Goal: Information Seeking & Learning: Learn about a topic

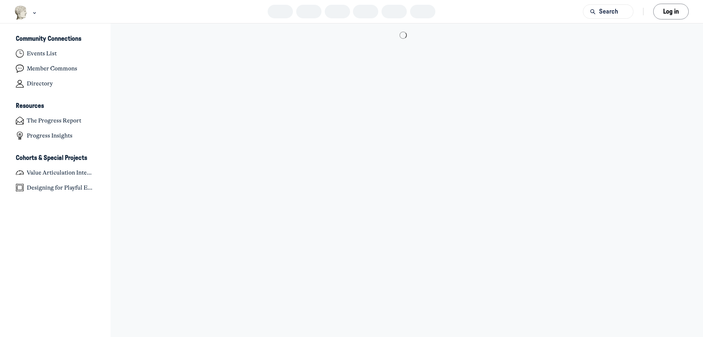
scroll to position [2337, 1440]
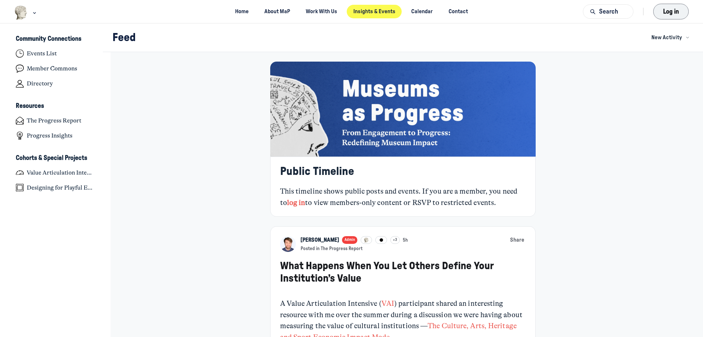
click at [671, 14] on button "Log in" at bounding box center [671, 12] width 36 height 16
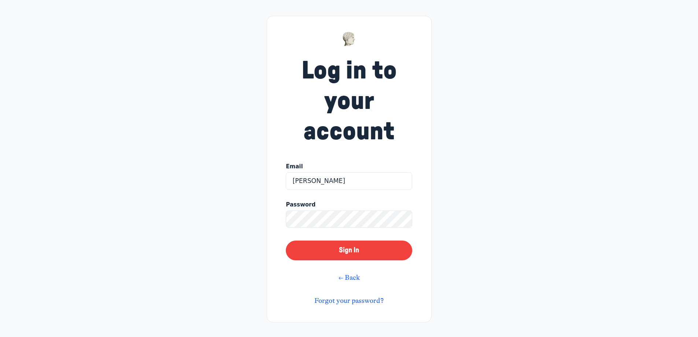
type input "[PERSON_NAME][EMAIL_ADDRESS][PERSON_NAME][DOMAIN_NAME]"
click at [286, 240] on button "Sign In" at bounding box center [349, 250] width 126 height 20
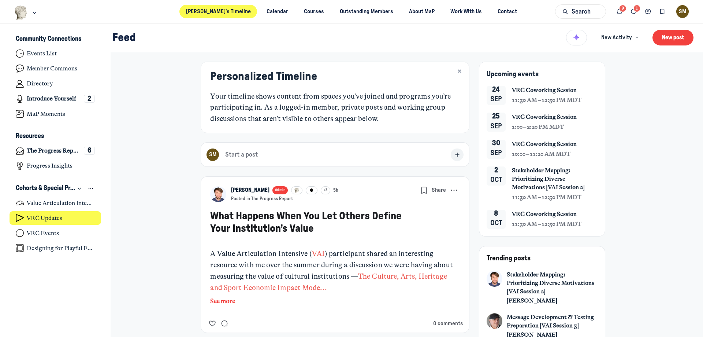
click at [70, 216] on link "VRC Updates" at bounding box center [56, 218] width 92 height 14
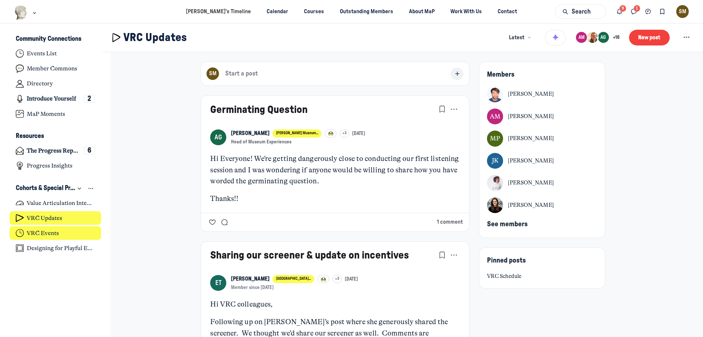
click at [76, 233] on link "VRC Events" at bounding box center [56, 233] width 92 height 14
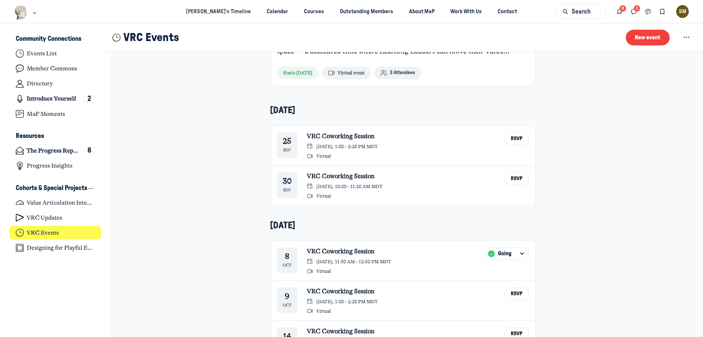
scroll to position [147, 0]
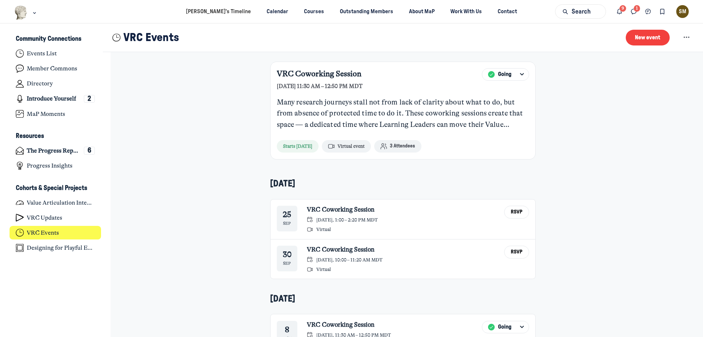
click at [390, 150] on button "3 Attendees" at bounding box center [397, 146] width 47 height 13
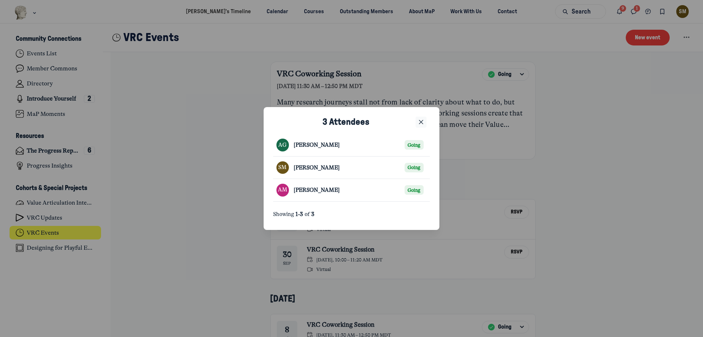
click at [422, 121] on use "Close" at bounding box center [421, 122] width 4 height 4
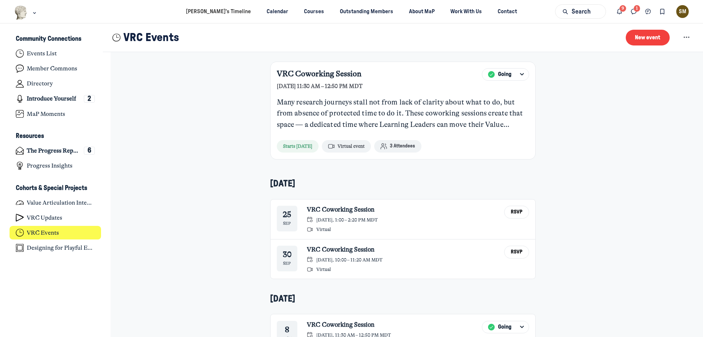
scroll to position [0, 0]
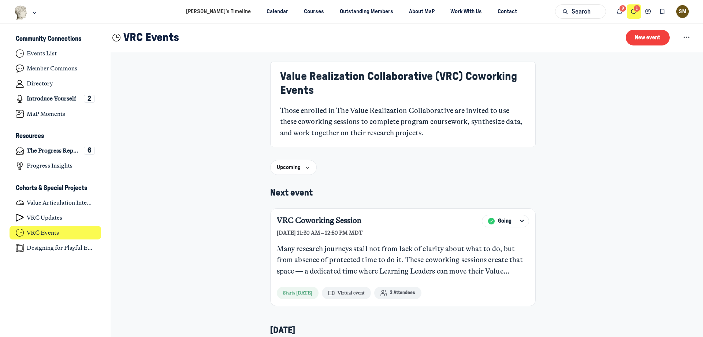
click at [633, 12] on icon "Direct messages" at bounding box center [633, 12] width 7 height 8
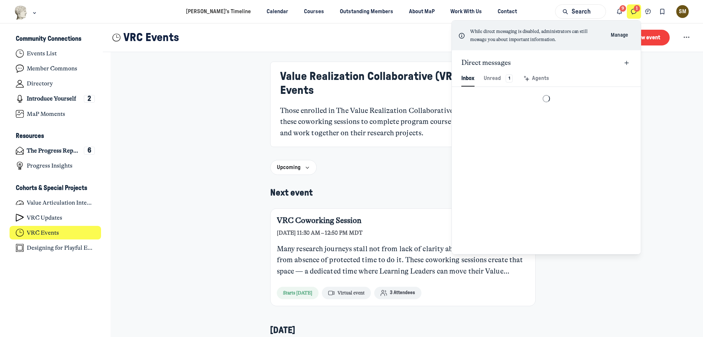
scroll to position [997, 1707]
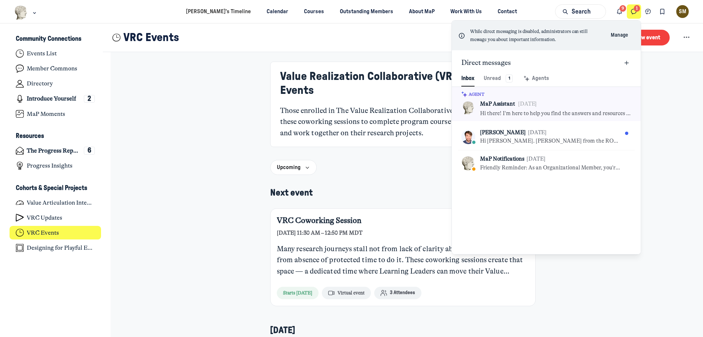
click at [631, 10] on icon "Direct messages" at bounding box center [633, 12] width 7 height 8
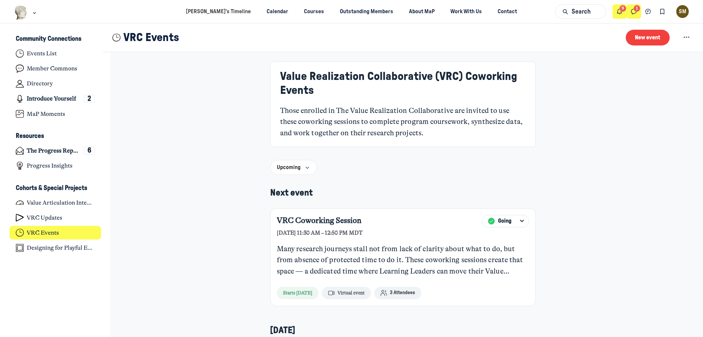
click at [616, 9] on icon "Notifications" at bounding box center [619, 12] width 7 height 8
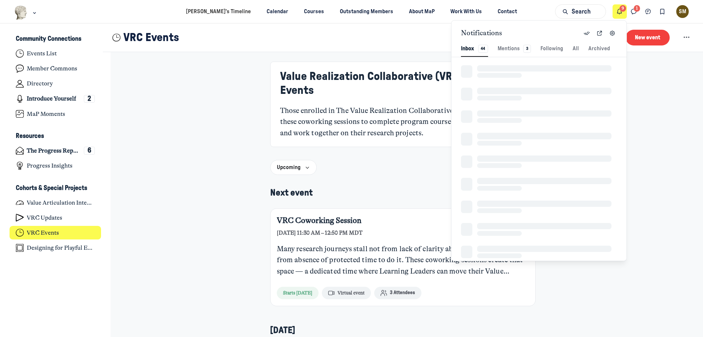
scroll to position [997, 1607]
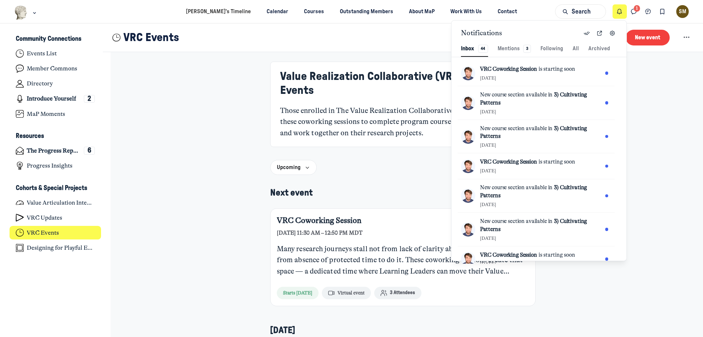
click at [616, 9] on icon "Notifications" at bounding box center [619, 12] width 7 height 8
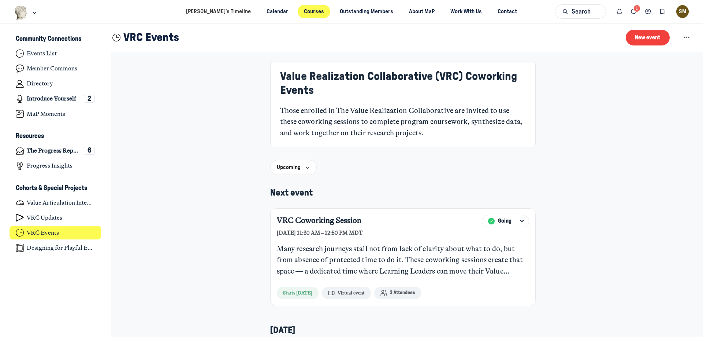
click at [298, 14] on link "Courses" at bounding box center [314, 12] width 33 height 14
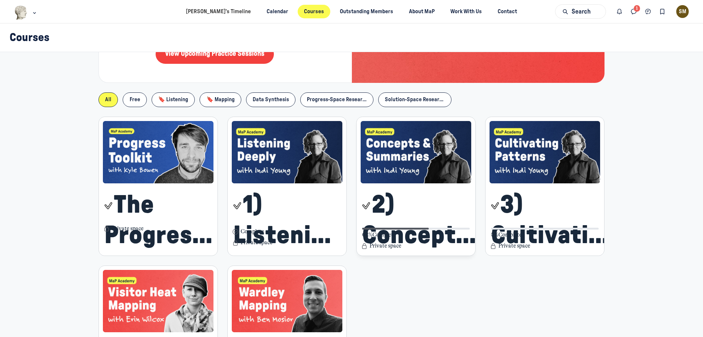
scroll to position [147, 0]
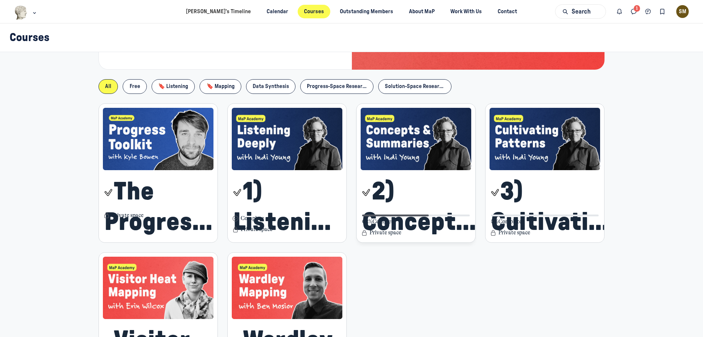
click at [412, 197] on div "2) Concepts & Summaries Resources" at bounding box center [416, 193] width 111 height 32
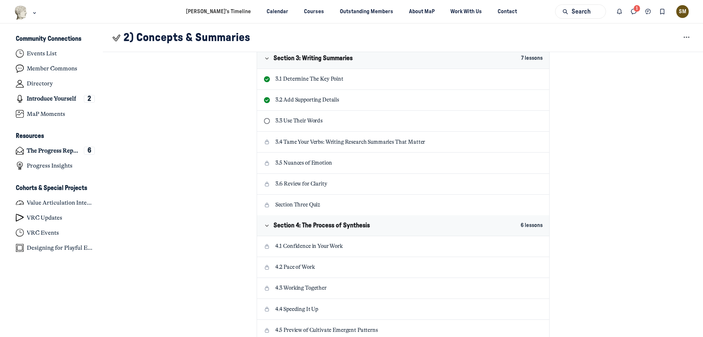
scroll to position [513, 0]
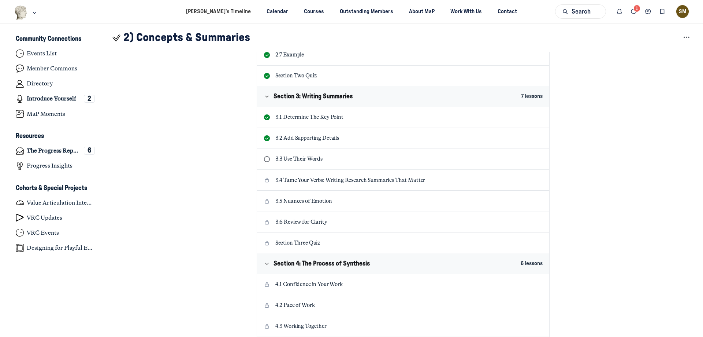
click at [298, 162] on p "3.3 Use Their Words" at bounding box center [409, 159] width 268 height 8
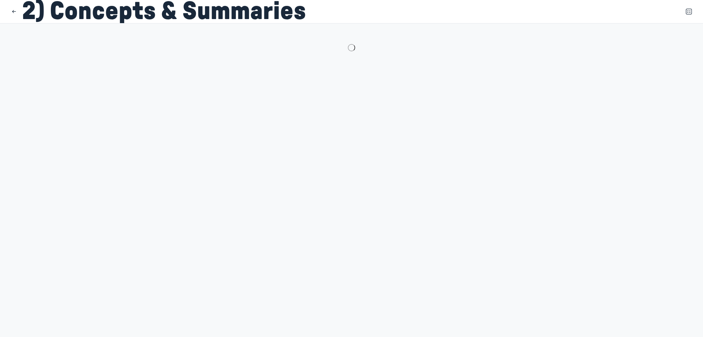
scroll to position [29, 0]
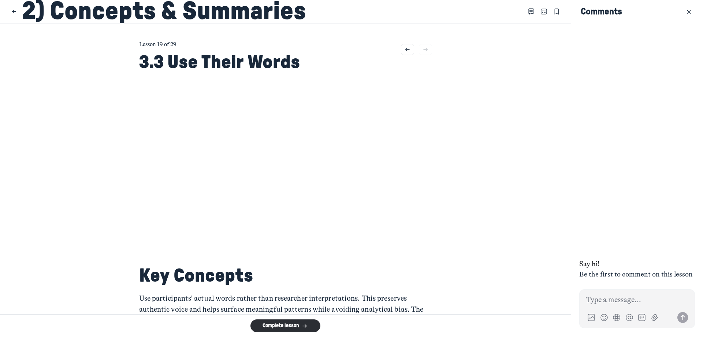
click at [444, 223] on main "Lesson 19 of 29 3.3 Use Their Words Key Concepts Use participants' actual words…" at bounding box center [285, 168] width 571 height 290
click at [297, 321] on button "Complete lesson" at bounding box center [286, 325] width 70 height 13
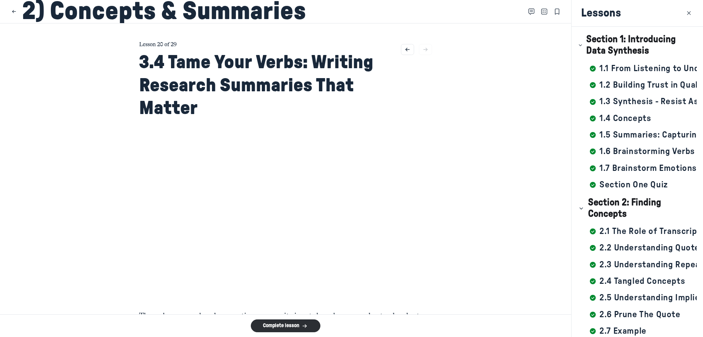
scroll to position [262, 0]
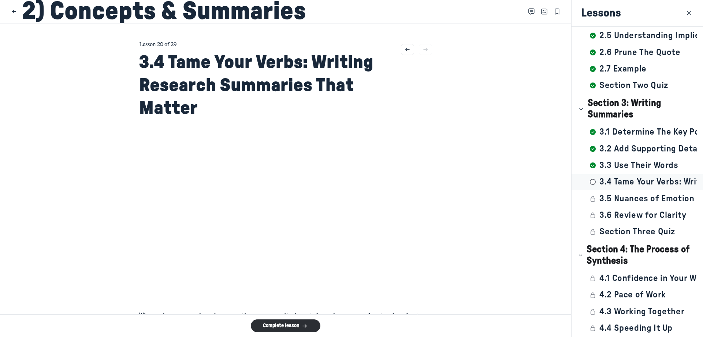
click at [544, 14] on div at bounding box center [544, 12] width 35 height 10
click at [541, 14] on icon "Open Table of contents" at bounding box center [544, 12] width 6 height 8
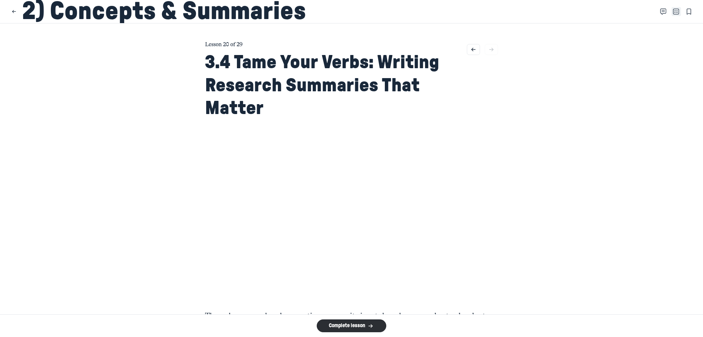
click at [673, 12] on icon "Close Table of contents" at bounding box center [676, 12] width 6 height 8
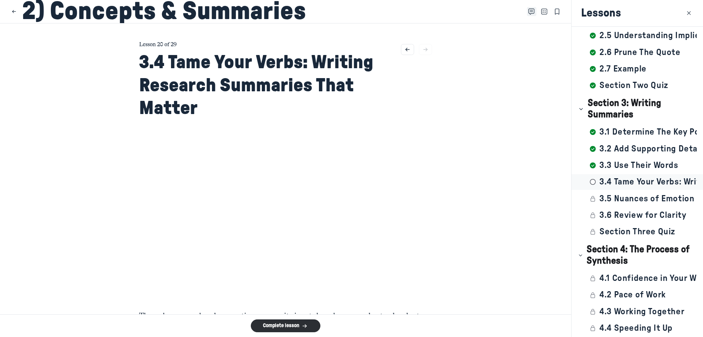
click at [529, 14] on use "Close Comments" at bounding box center [532, 12] width 6 height 6
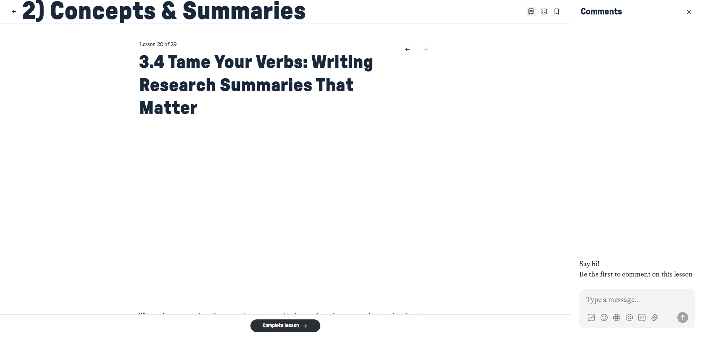
click at [529, 14] on use "Open Comments" at bounding box center [532, 12] width 6 height 6
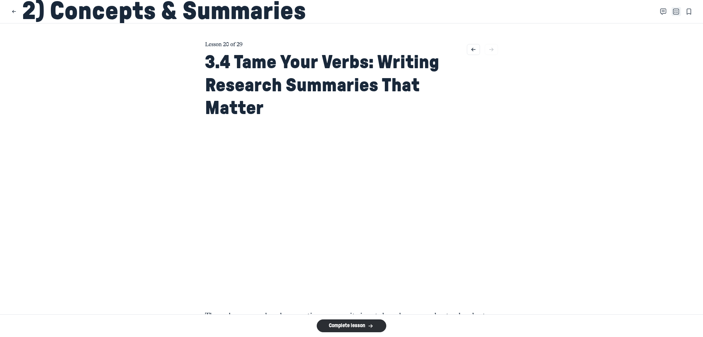
click at [673, 11] on icon "Close Table of contents" at bounding box center [676, 12] width 6 height 8
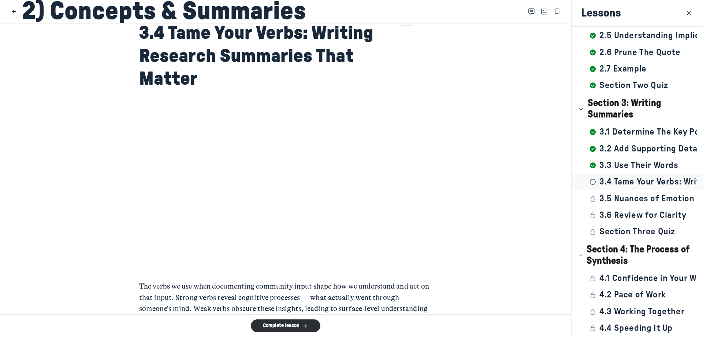
scroll to position [0, 0]
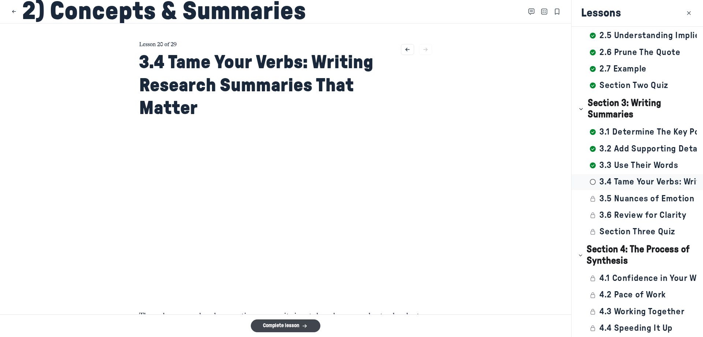
click at [315, 325] on button "Complete lesson" at bounding box center [286, 325] width 70 height 13
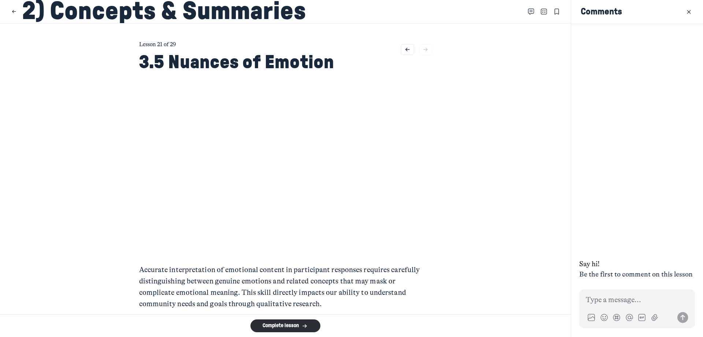
click at [544, 16] on div at bounding box center [544, 12] width 35 height 10
click at [541, 13] on icon "Close Table of contents" at bounding box center [544, 12] width 6 height 8
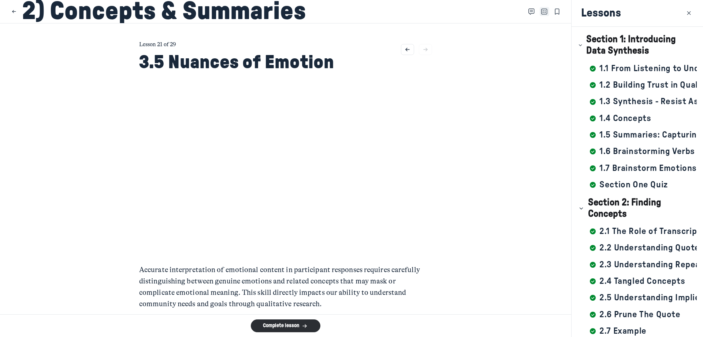
scroll to position [279, 0]
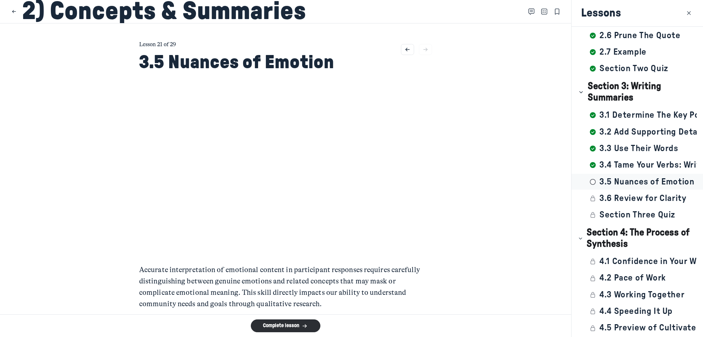
click at [474, 211] on main "Lesson 21 of 29 3.5 Nuances of Emotion Accurate interpretation of emotional con…" at bounding box center [285, 168] width 571 height 290
click at [296, 328] on button "Complete lesson" at bounding box center [286, 325] width 70 height 13
